Goal: Task Accomplishment & Management: Manage account settings

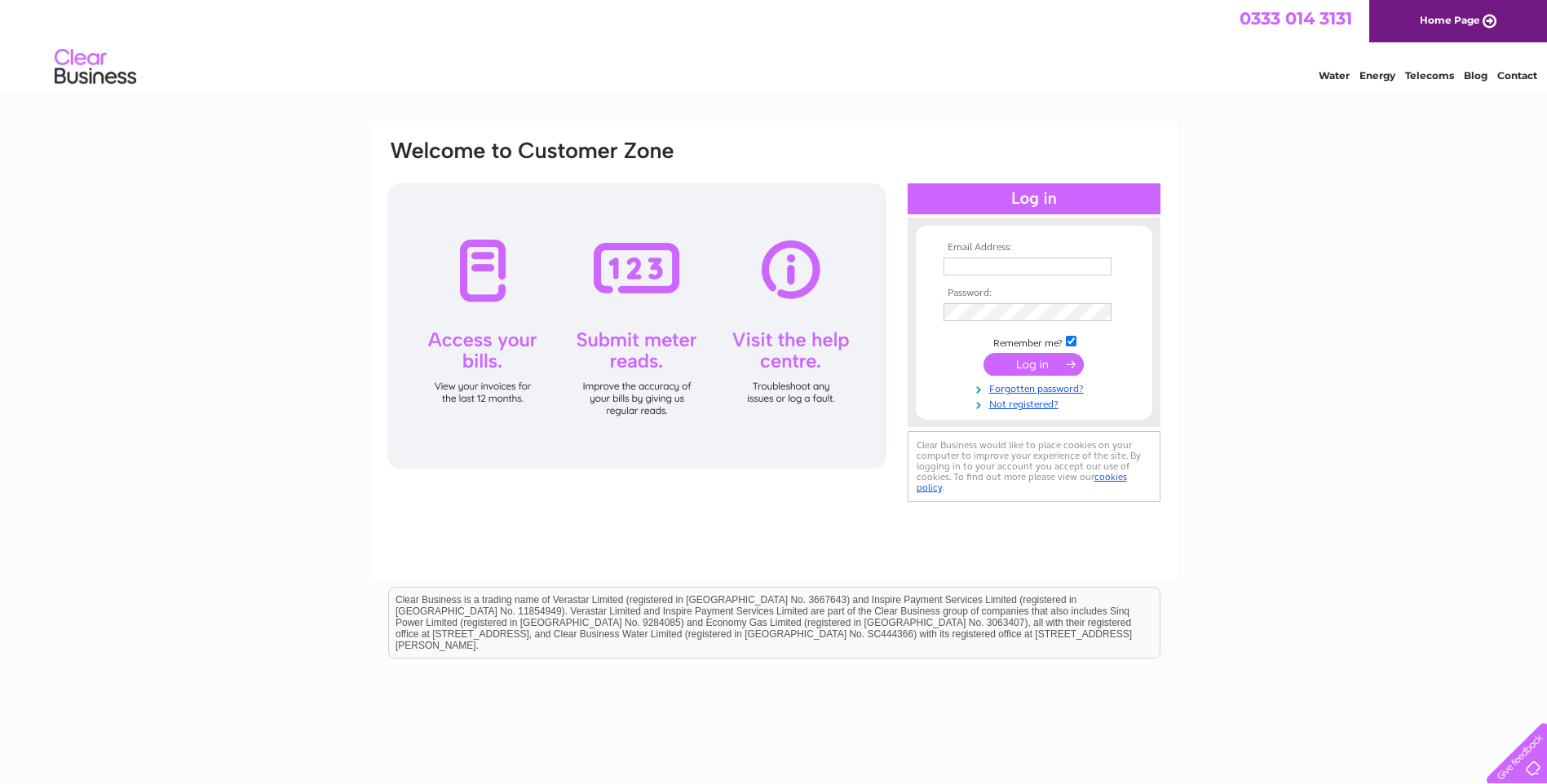
click at [982, 80] on div "Water Energy Telecoms Blog Contact" at bounding box center [774, 69] width 1547 height 53
click at [1005, 267] on input "text" at bounding box center [1027, 266] width 168 height 17
type input "peter@fantasylounge.co.uk"
click at [1024, 369] on input "submit" at bounding box center [1033, 365] width 100 height 23
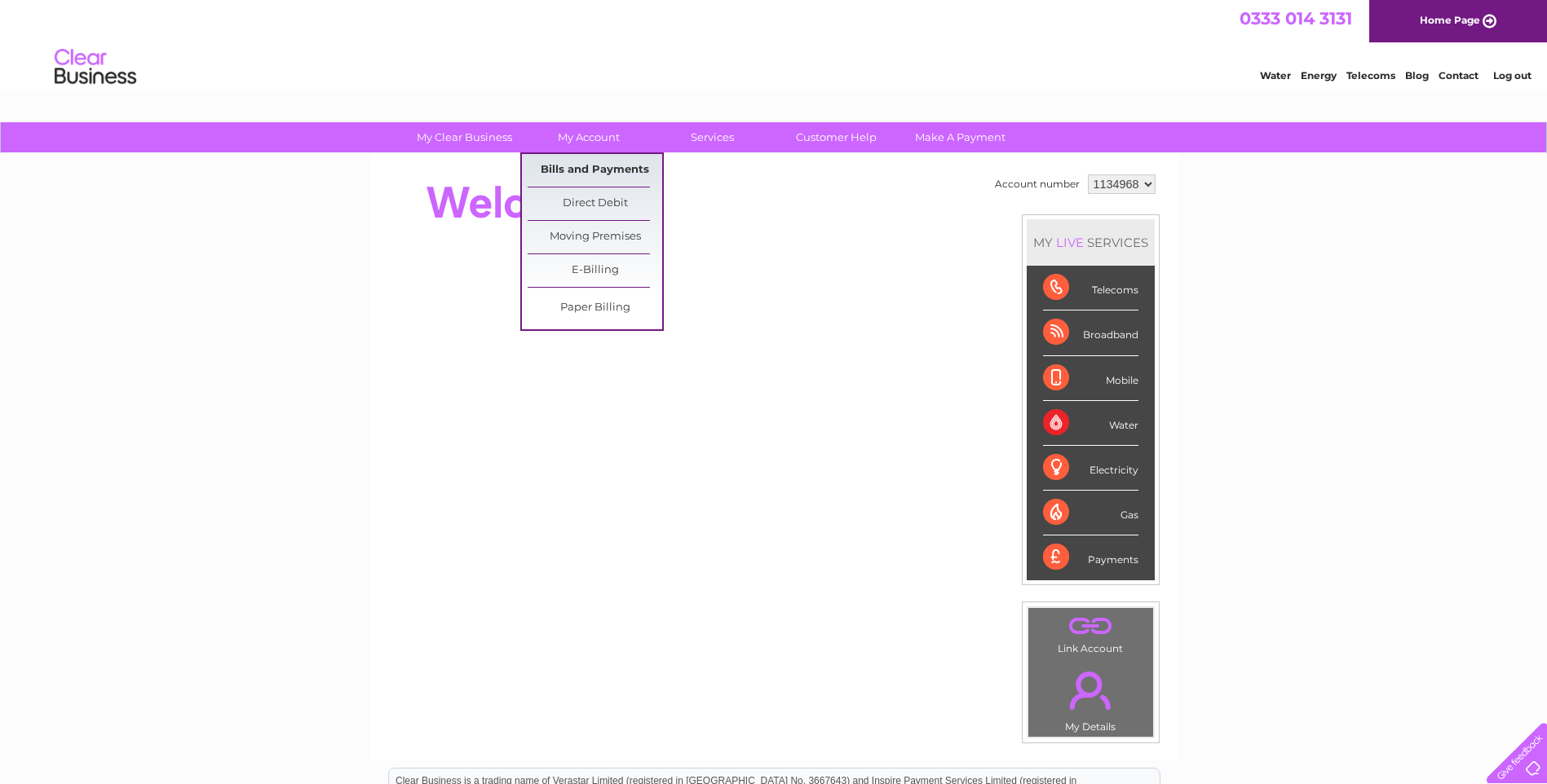
click at [587, 166] on link "Bills and Payments" at bounding box center [595, 171] width 135 height 33
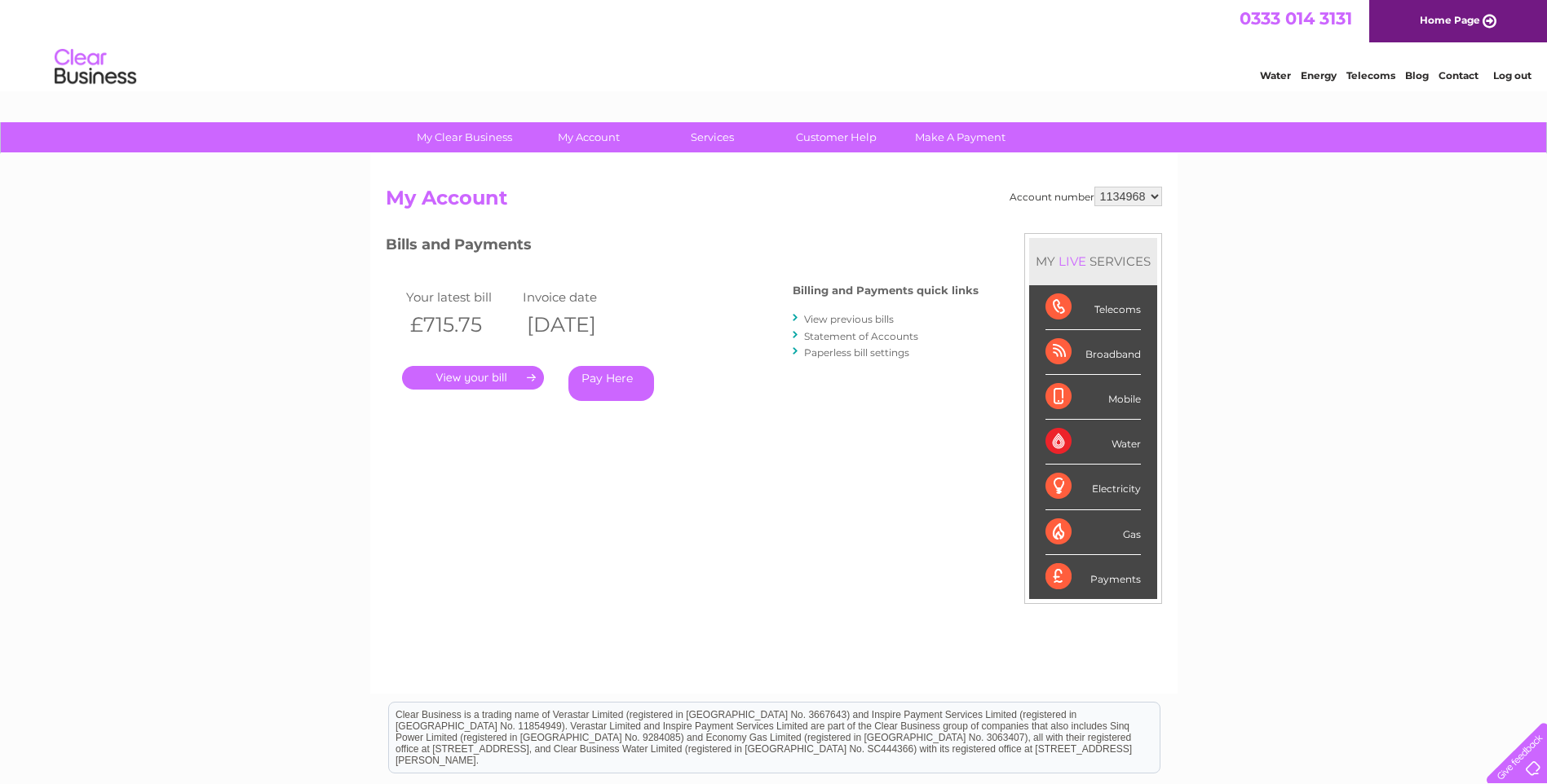
click at [487, 376] on link "." at bounding box center [473, 377] width 142 height 23
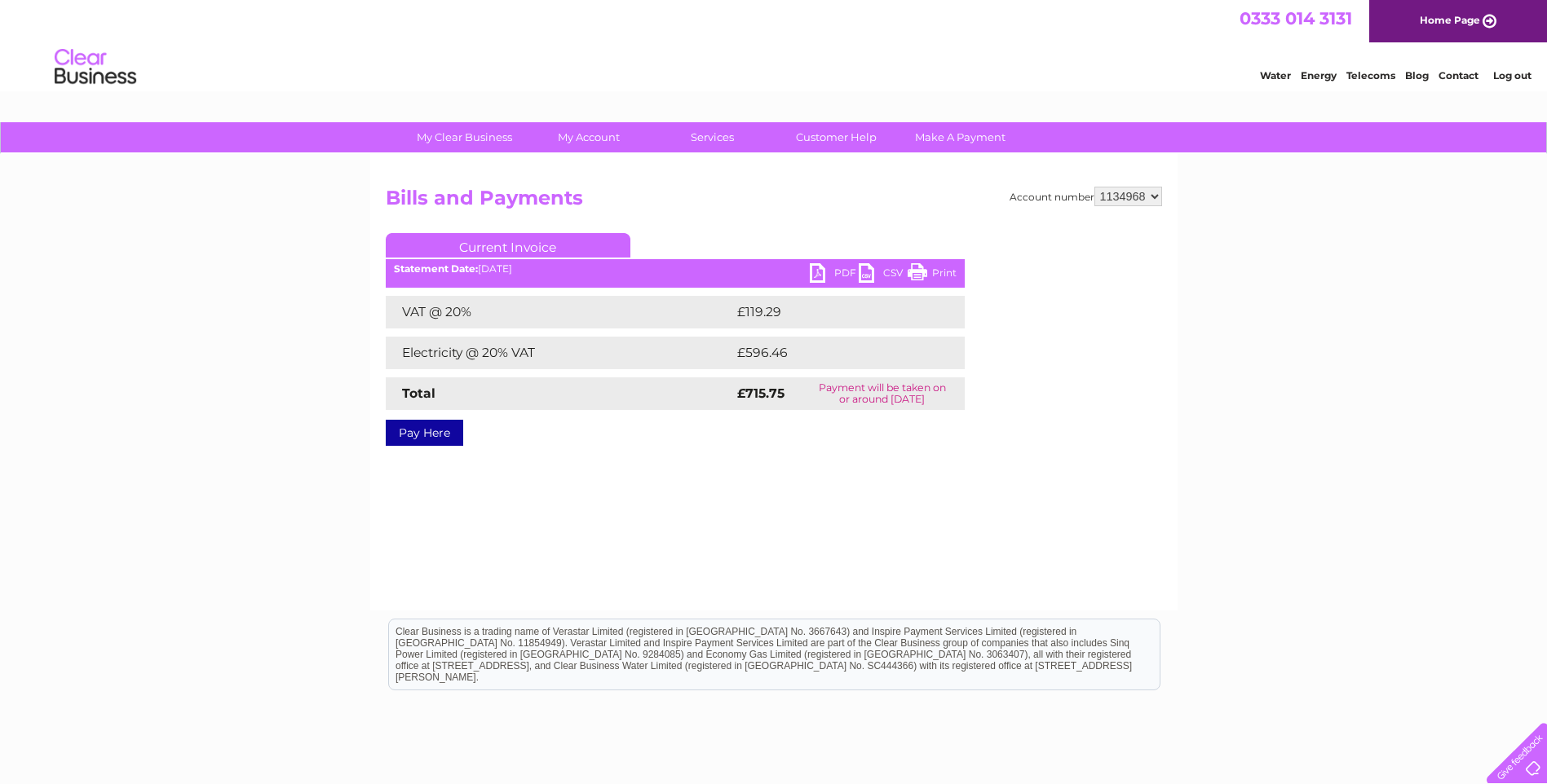
click at [818, 271] on link "PDF" at bounding box center [834, 275] width 49 height 23
